Goal: Transaction & Acquisition: Purchase product/service

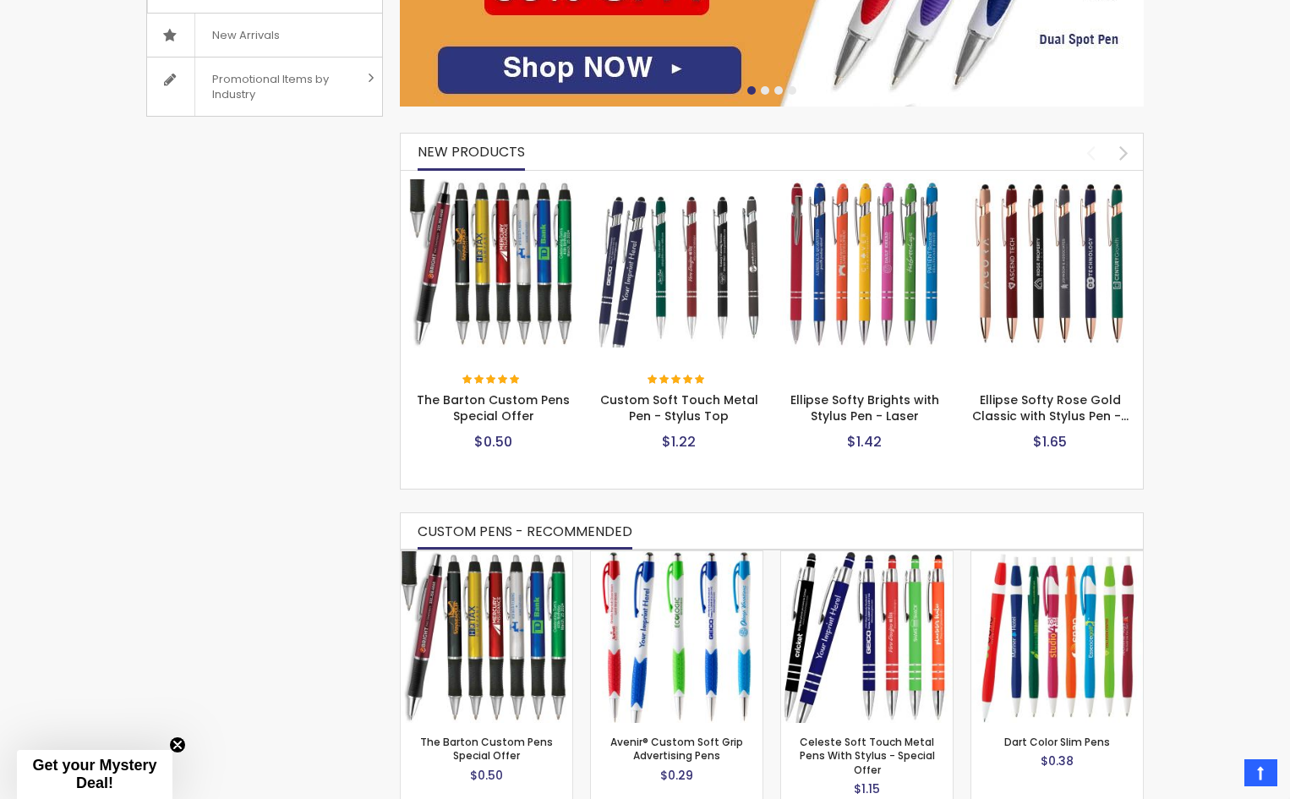
scroll to position [706, 0]
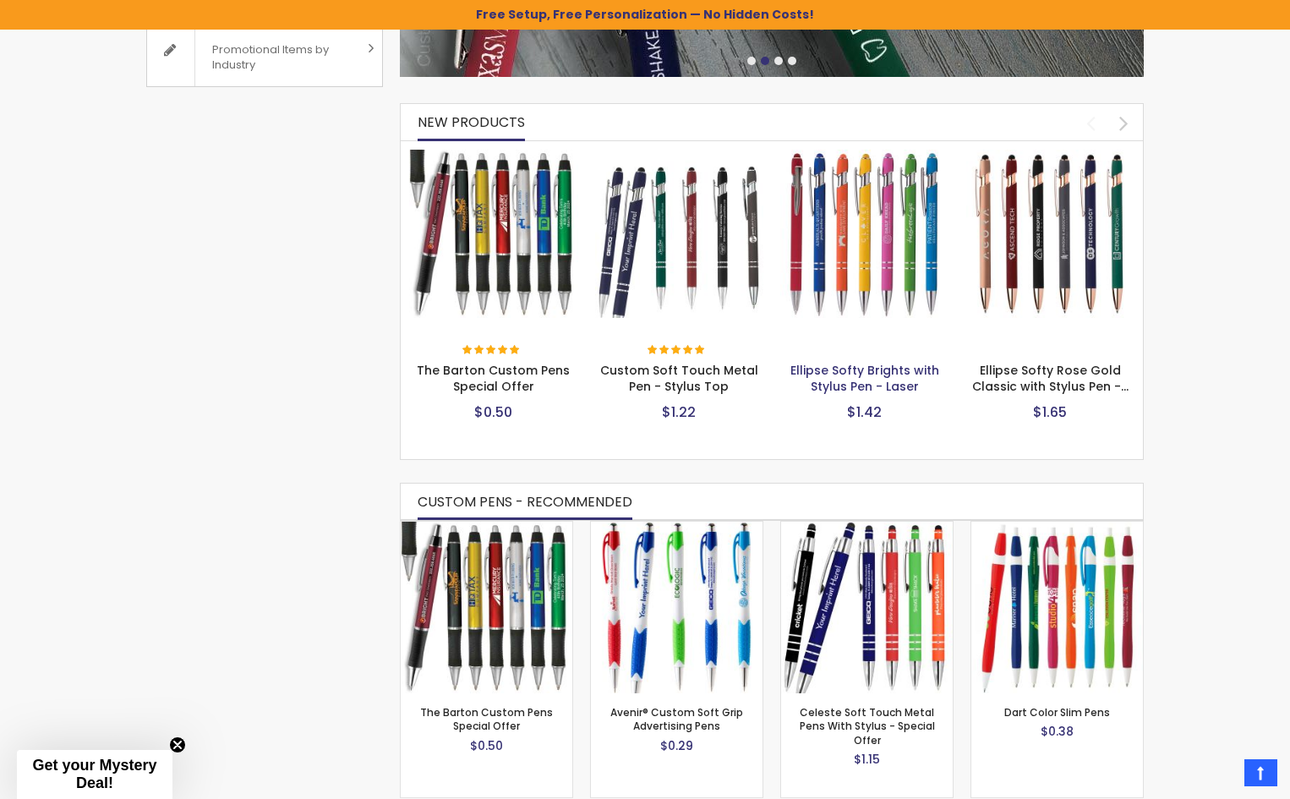
click at [832, 379] on link "Ellipse Softy Brights with Stylus Pen - Laser" at bounding box center [865, 378] width 149 height 33
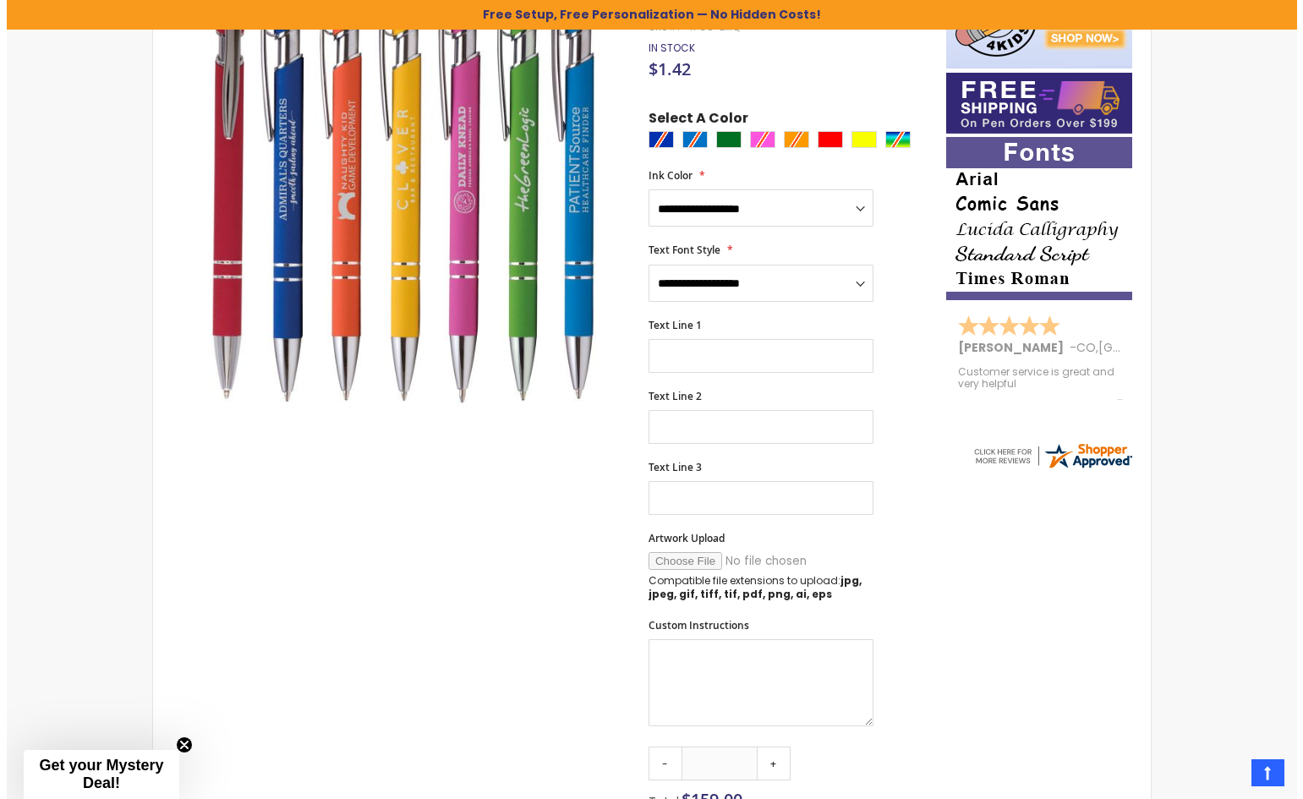
scroll to position [592, 0]
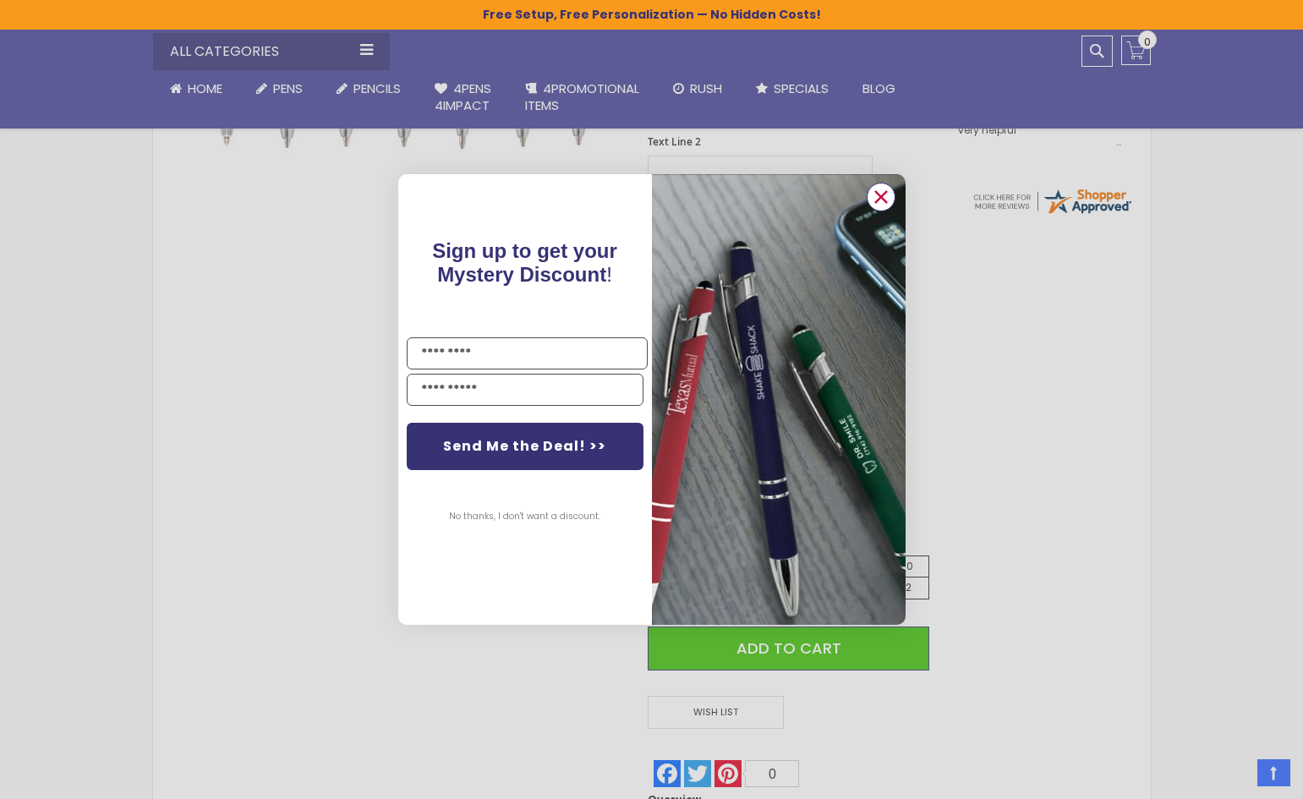
click at [877, 199] on circle "Close dialog" at bounding box center [879, 196] width 25 height 25
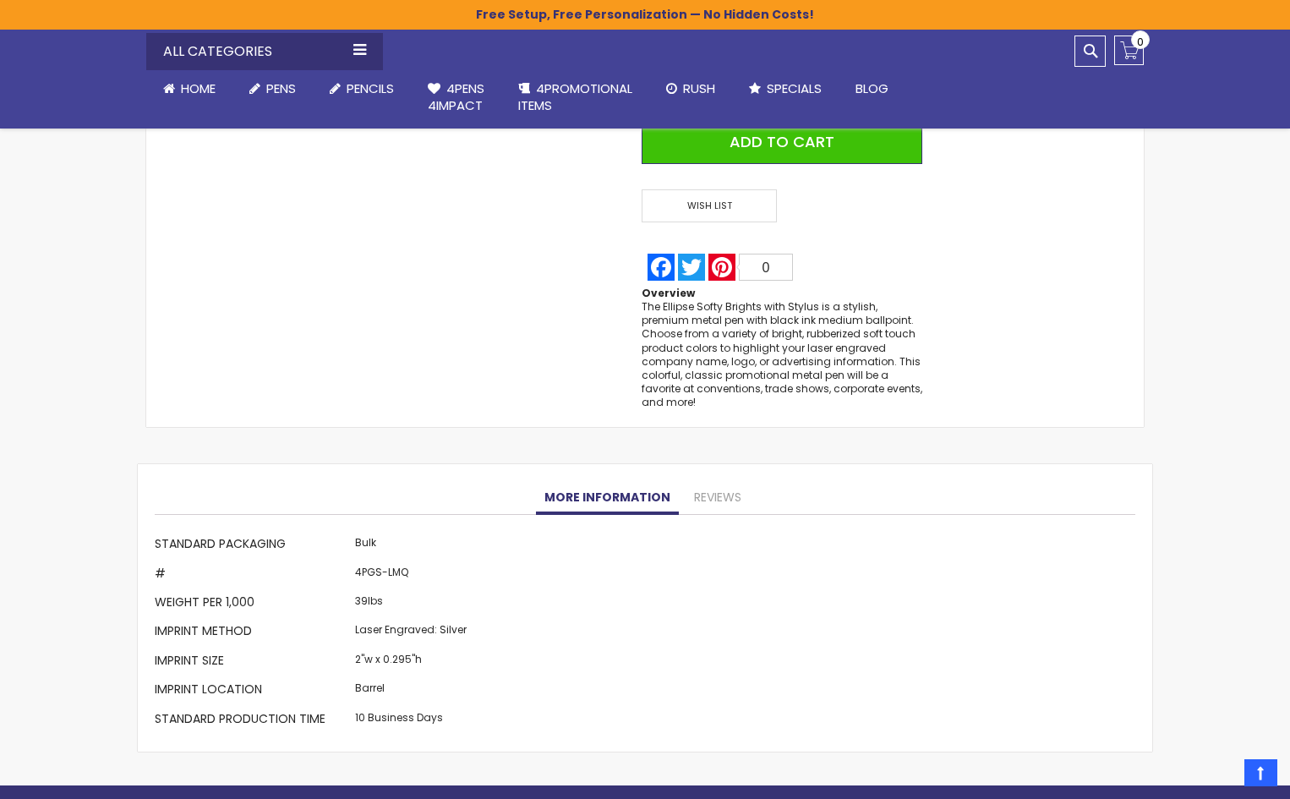
scroll to position [1099, 0]
click at [720, 489] on link "Reviews" at bounding box center [718, 497] width 64 height 34
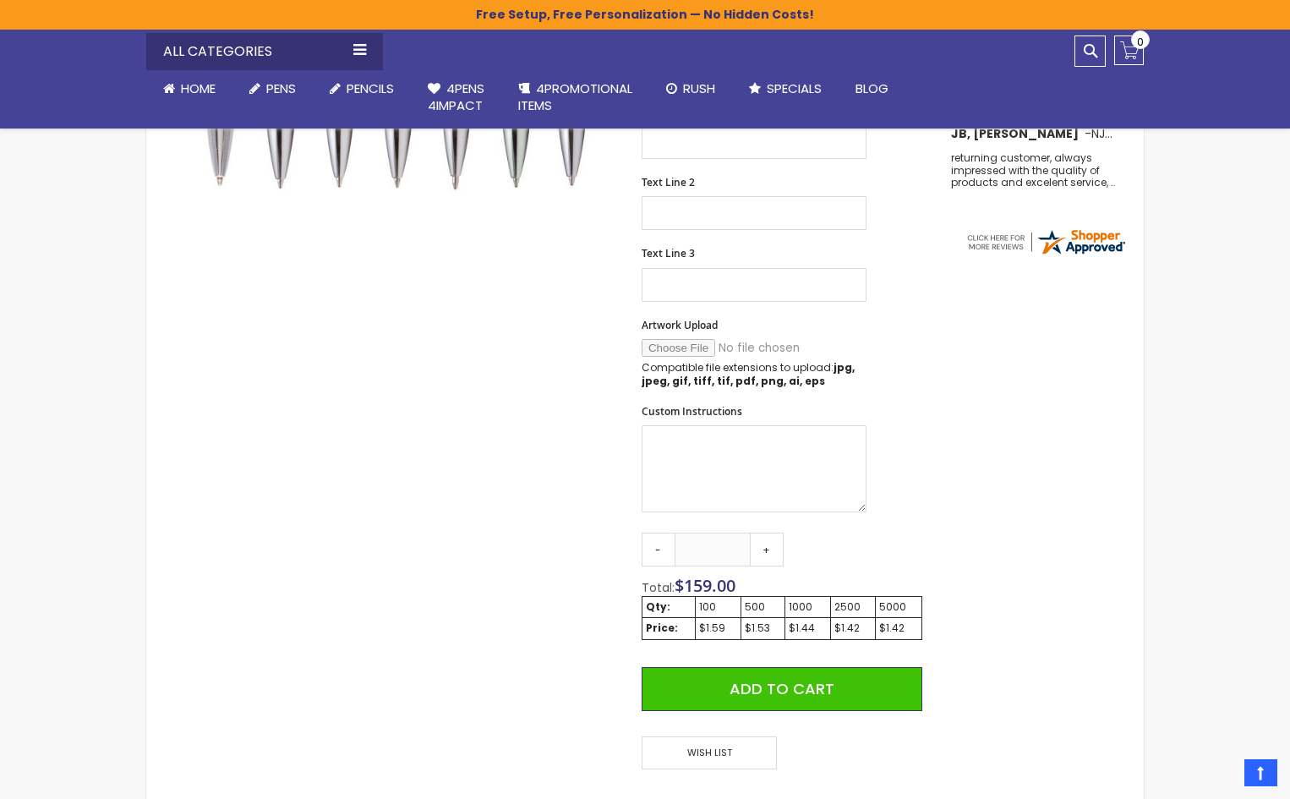
scroll to position [44, 0]
